Goal: Transaction & Acquisition: Book appointment/travel/reservation

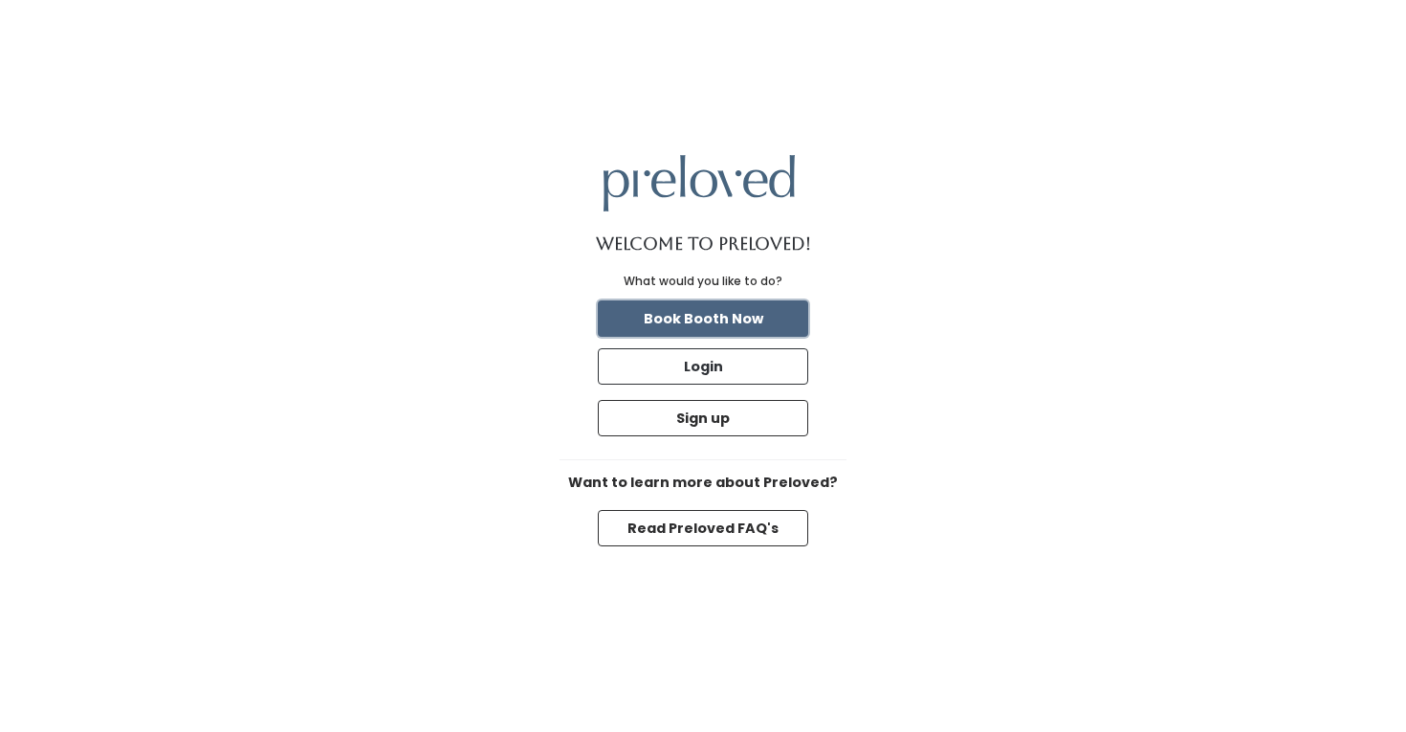
click at [710, 315] on button "Book Booth Now" at bounding box center [703, 318] width 210 height 36
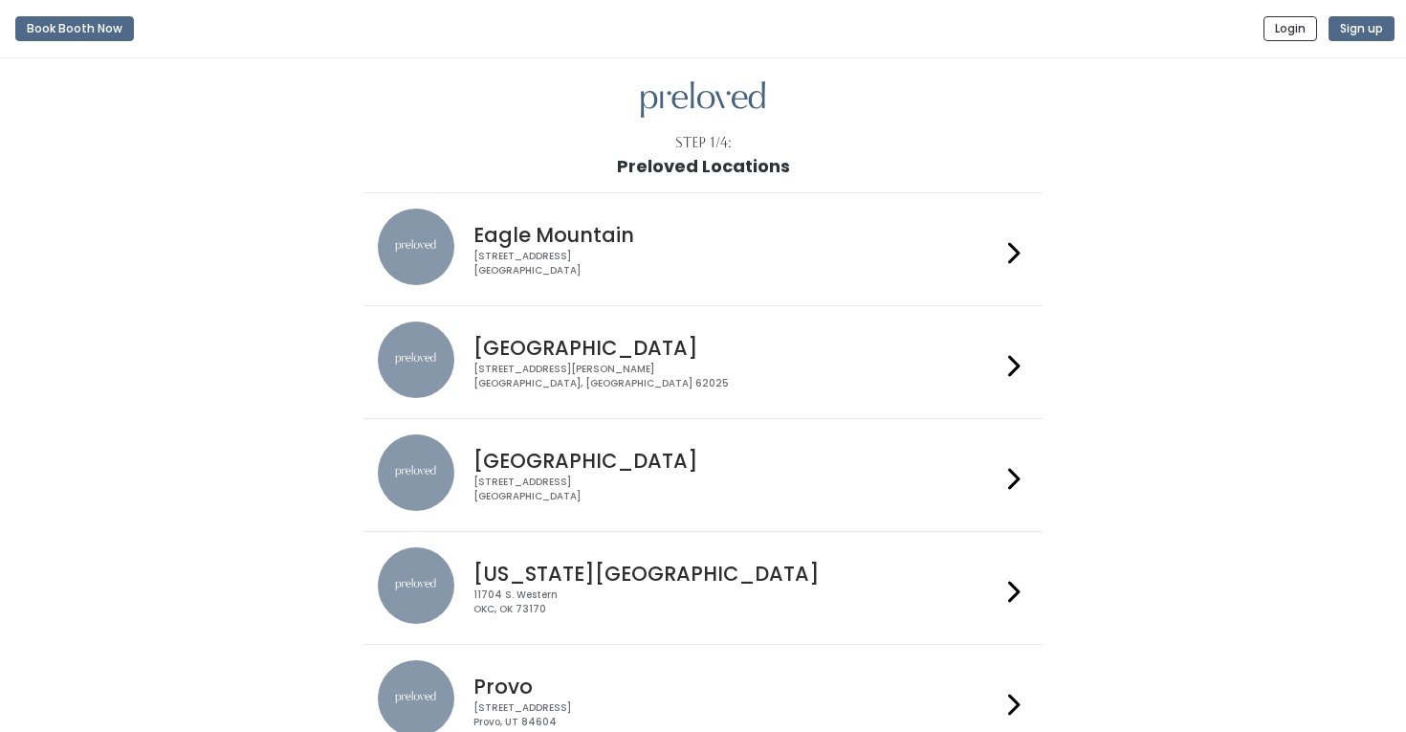
click at [1011, 360] on icon at bounding box center [1014, 366] width 12 height 28
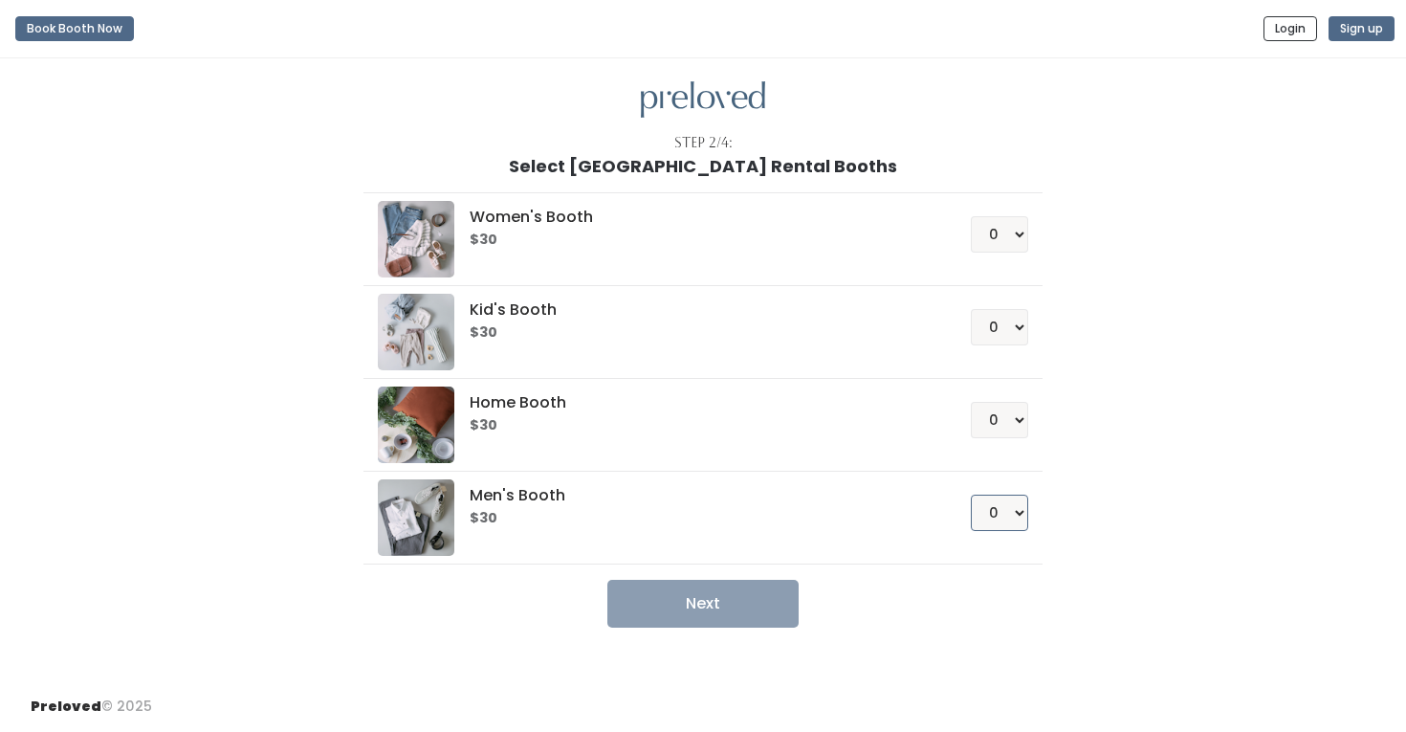
click at [993, 517] on select "0 1 2 3 4" at bounding box center [999, 513] width 57 height 36
select select "1"
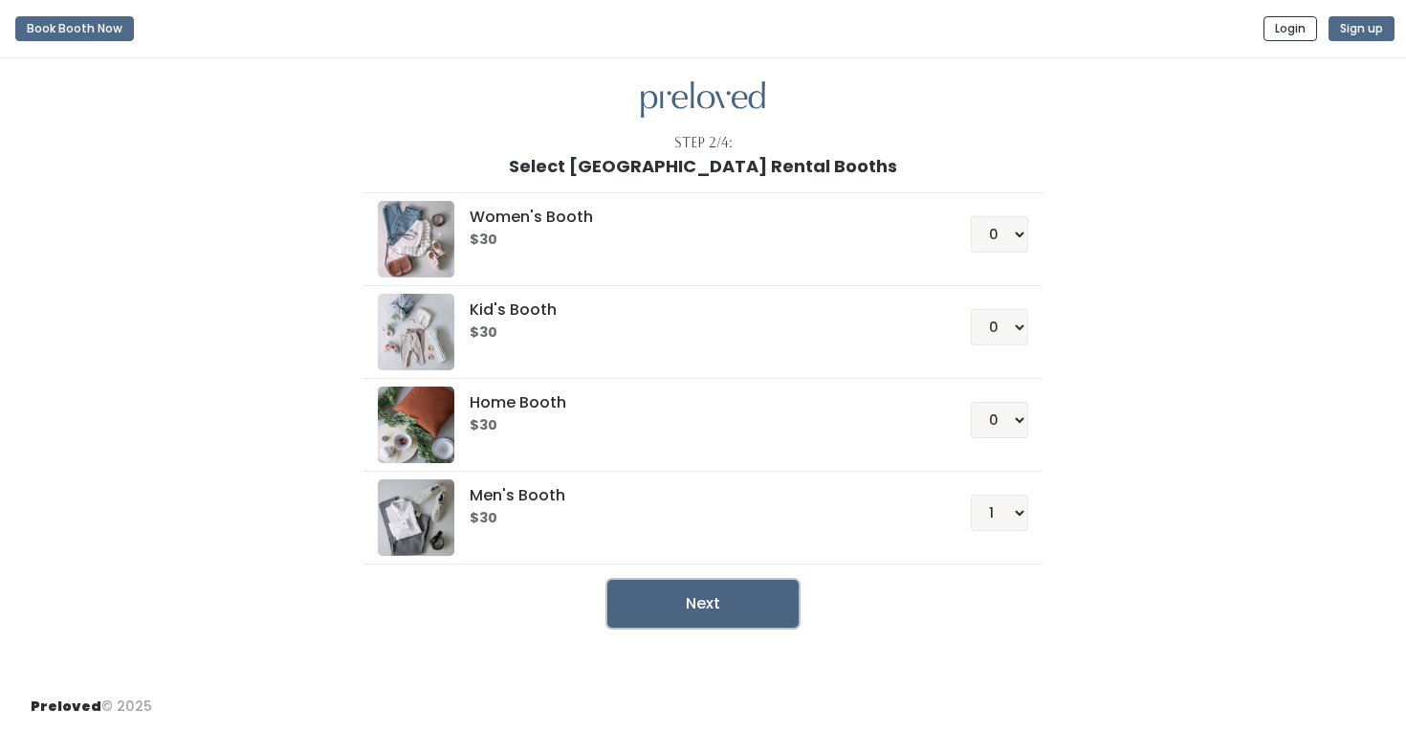
click at [680, 608] on button "Next" at bounding box center [702, 604] width 191 height 48
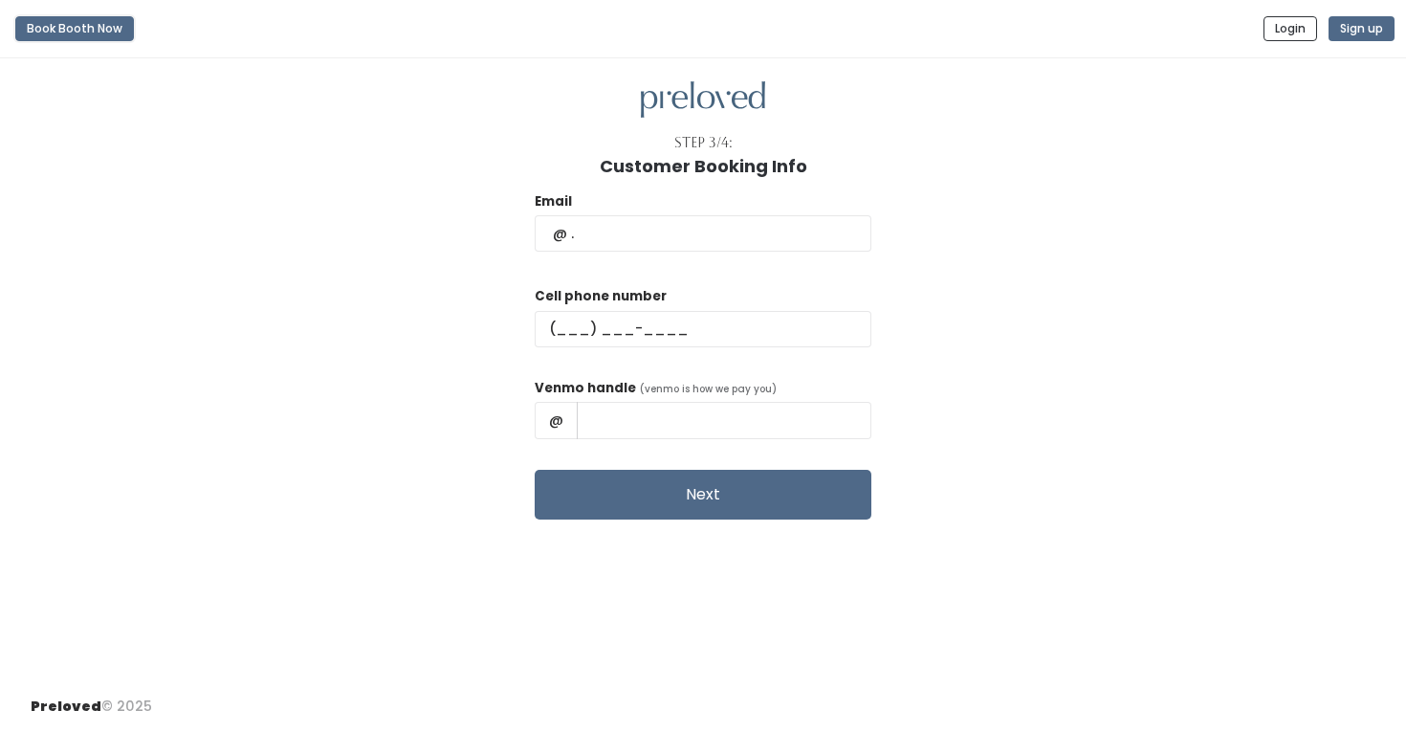
click at [77, 32] on button "Book Booth Now" at bounding box center [74, 28] width 119 height 25
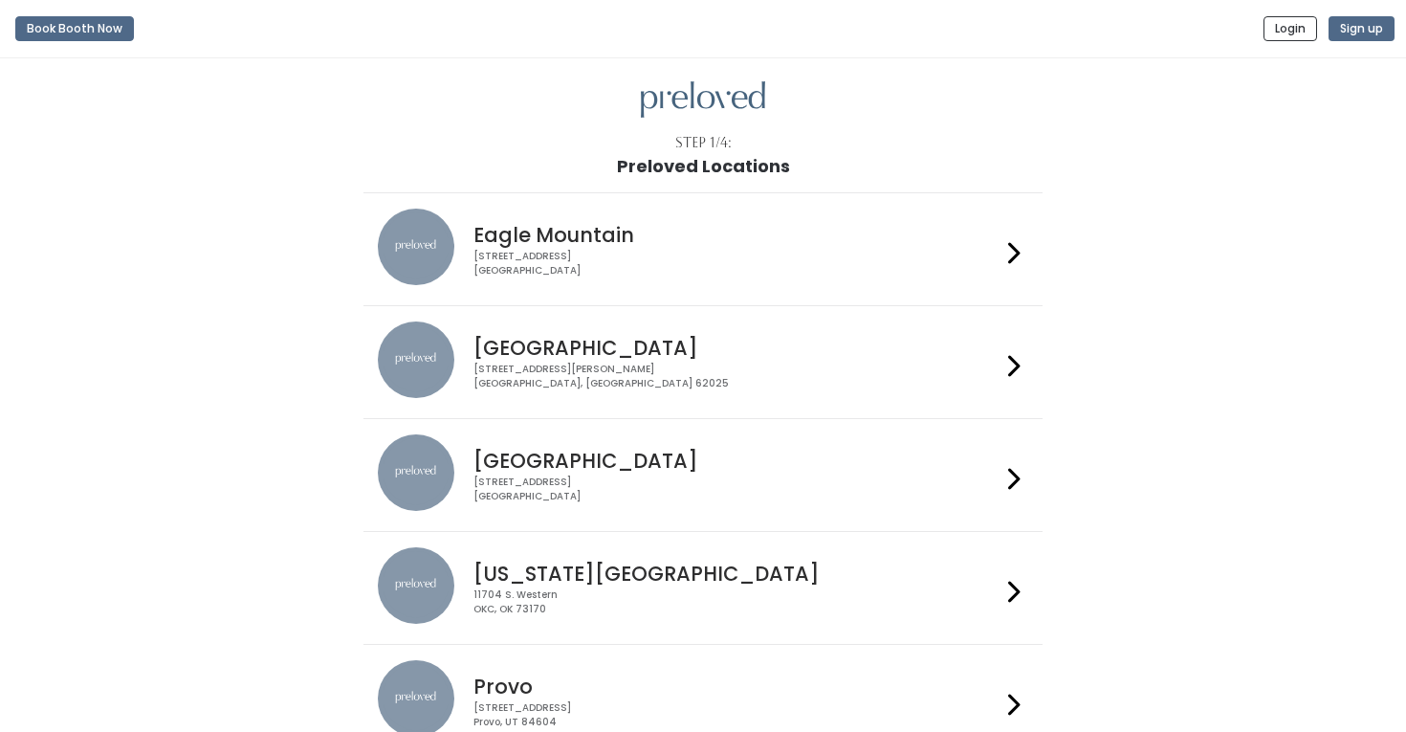
click at [1010, 364] on icon at bounding box center [1014, 366] width 12 height 28
